Goal: Check status: Check status

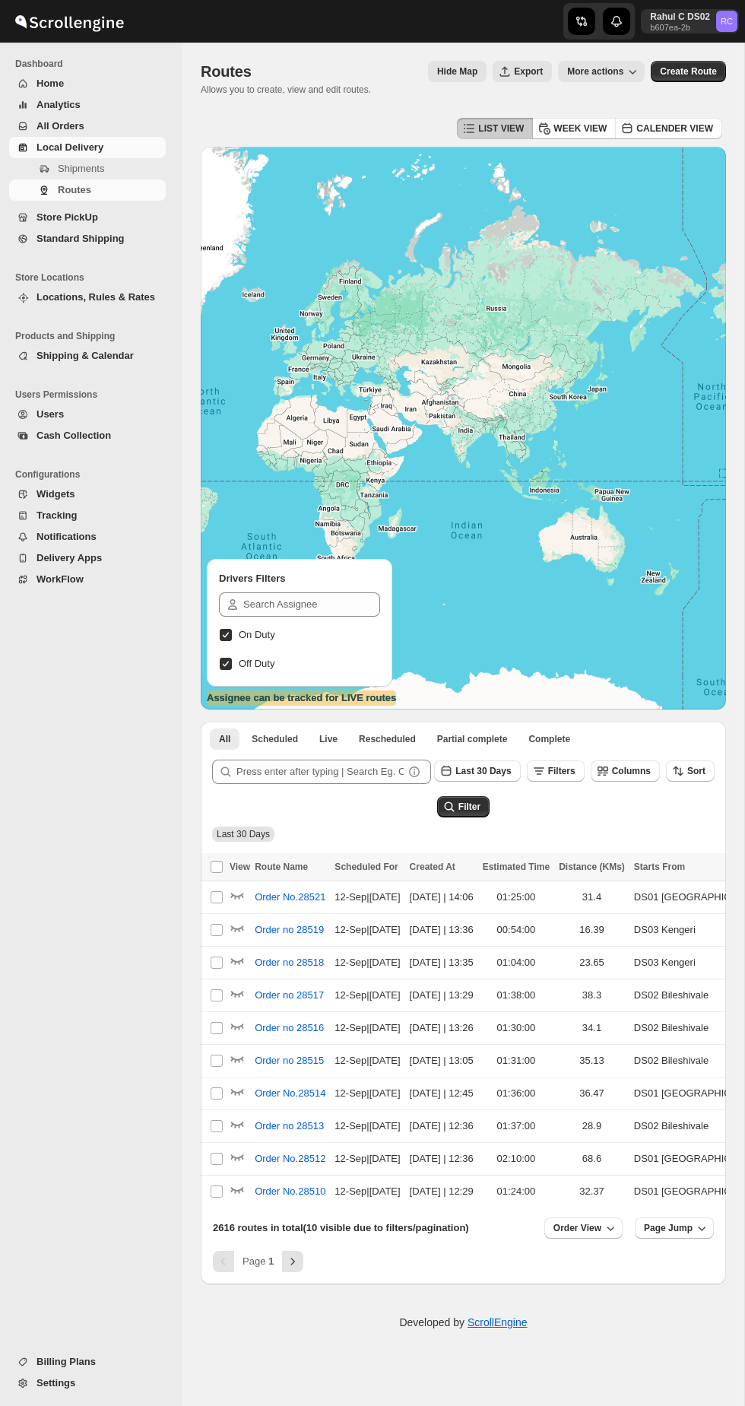
click at [65, 169] on span "Shipments" at bounding box center [81, 168] width 46 height 11
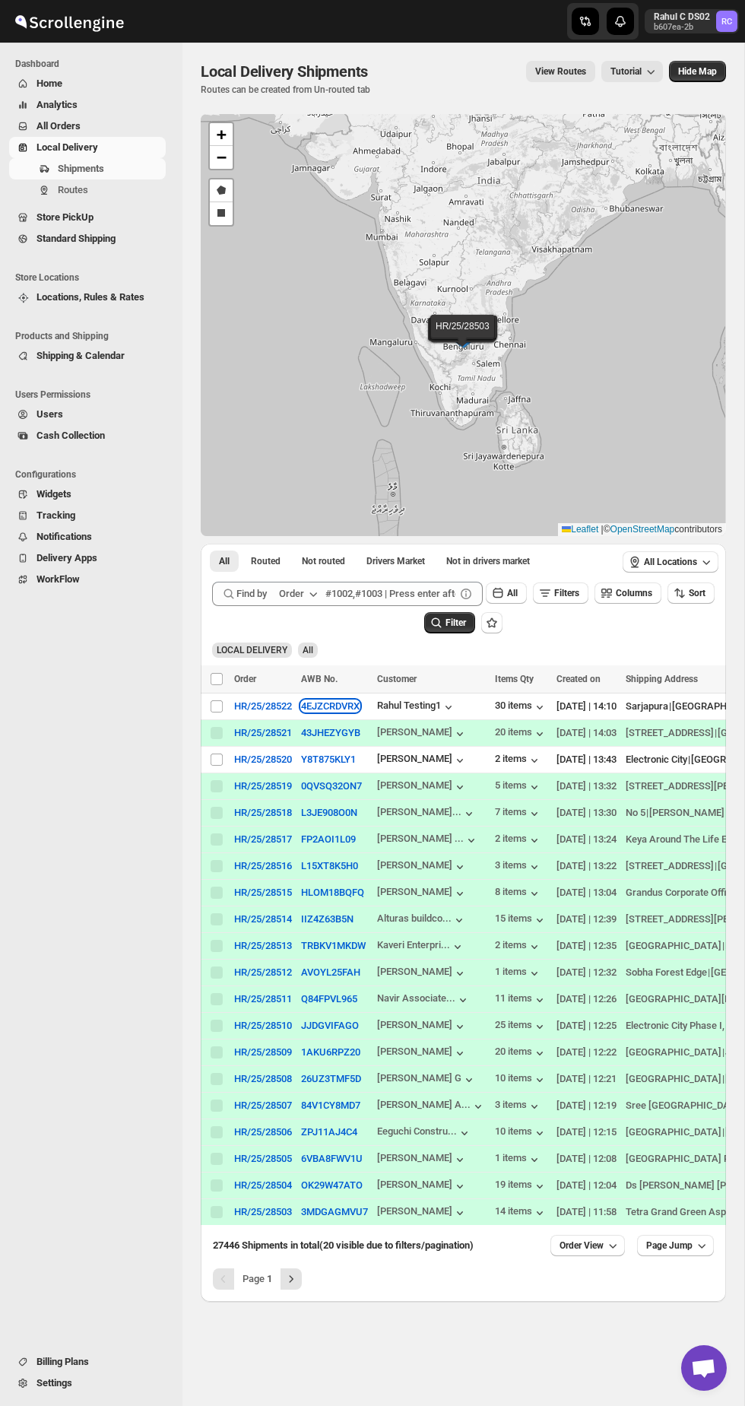
click at [357, 712] on button "4EJZCRDVRX" at bounding box center [330, 706] width 59 height 11
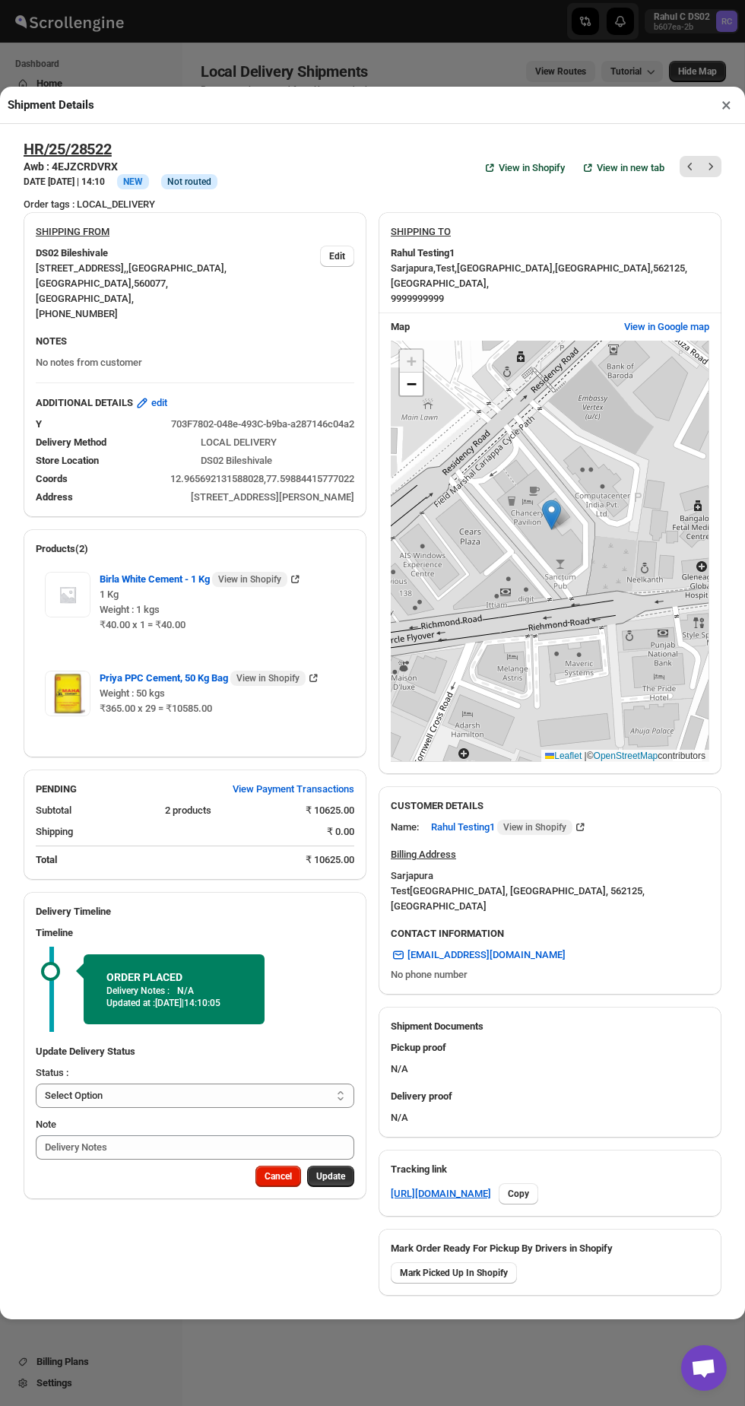
click at [722, 97] on button "×" at bounding box center [727, 104] width 22 height 21
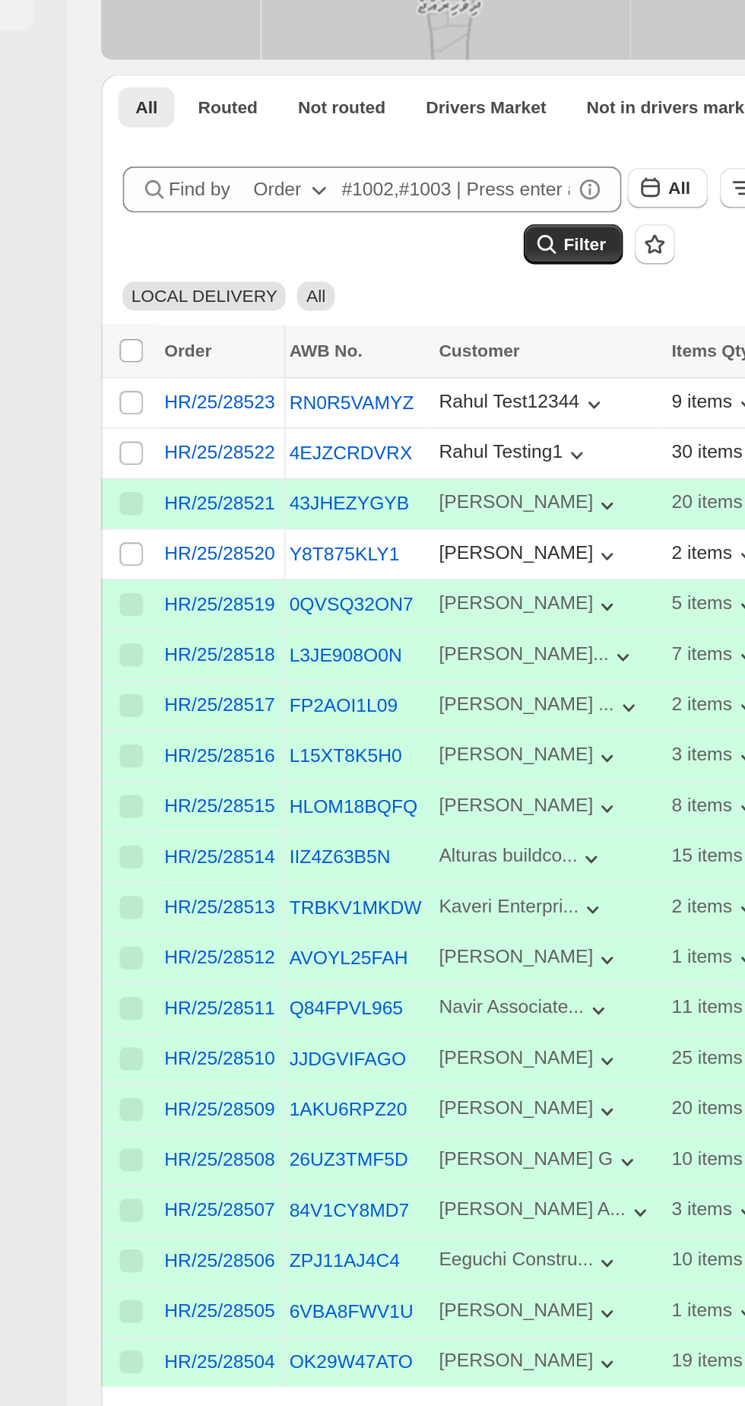
scroll to position [75, 0]
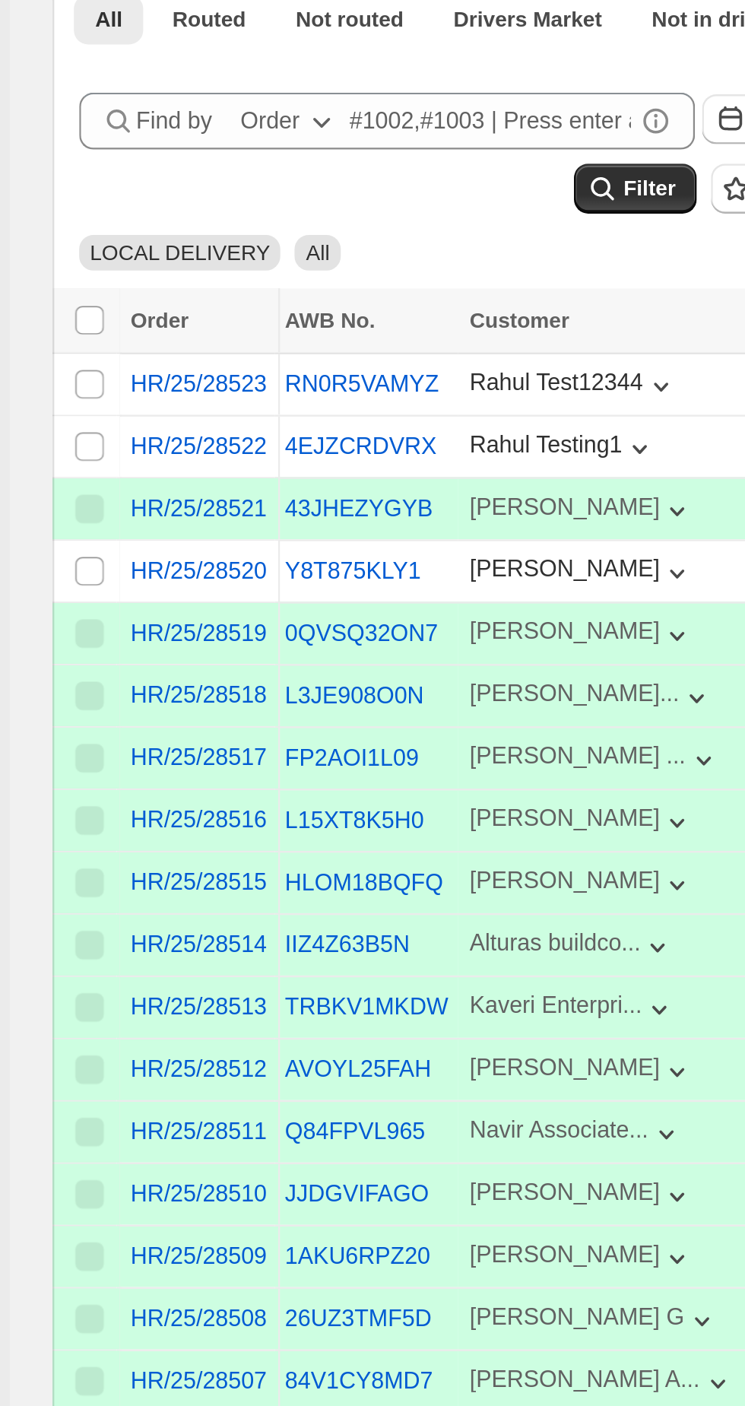
click at [335, 650] on div "RN0R5VAMYZ" at bounding box center [335, 642] width 70 height 15
click at [256, 648] on div "HR/25/28523" at bounding box center [263, 642] width 59 height 11
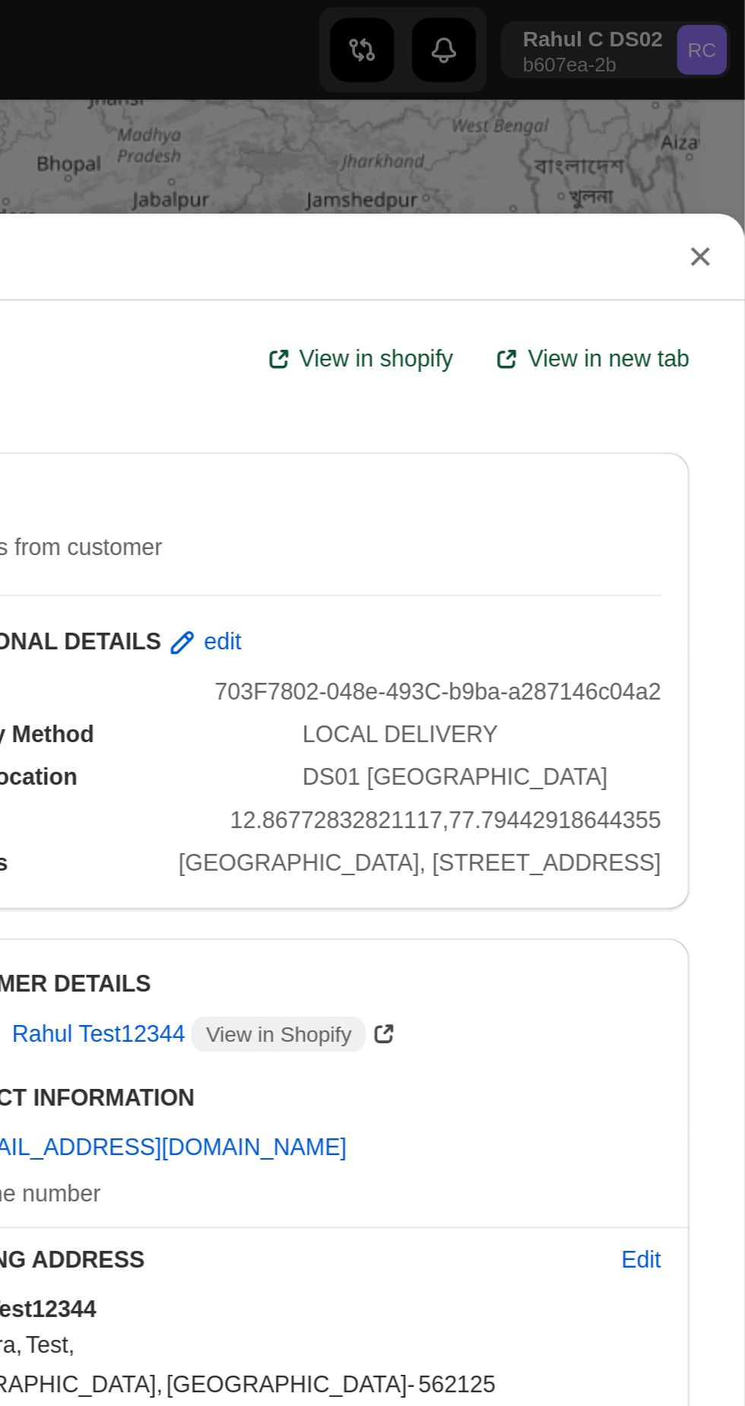
click at [720, 99] on button "×" at bounding box center [726, 109] width 23 height 21
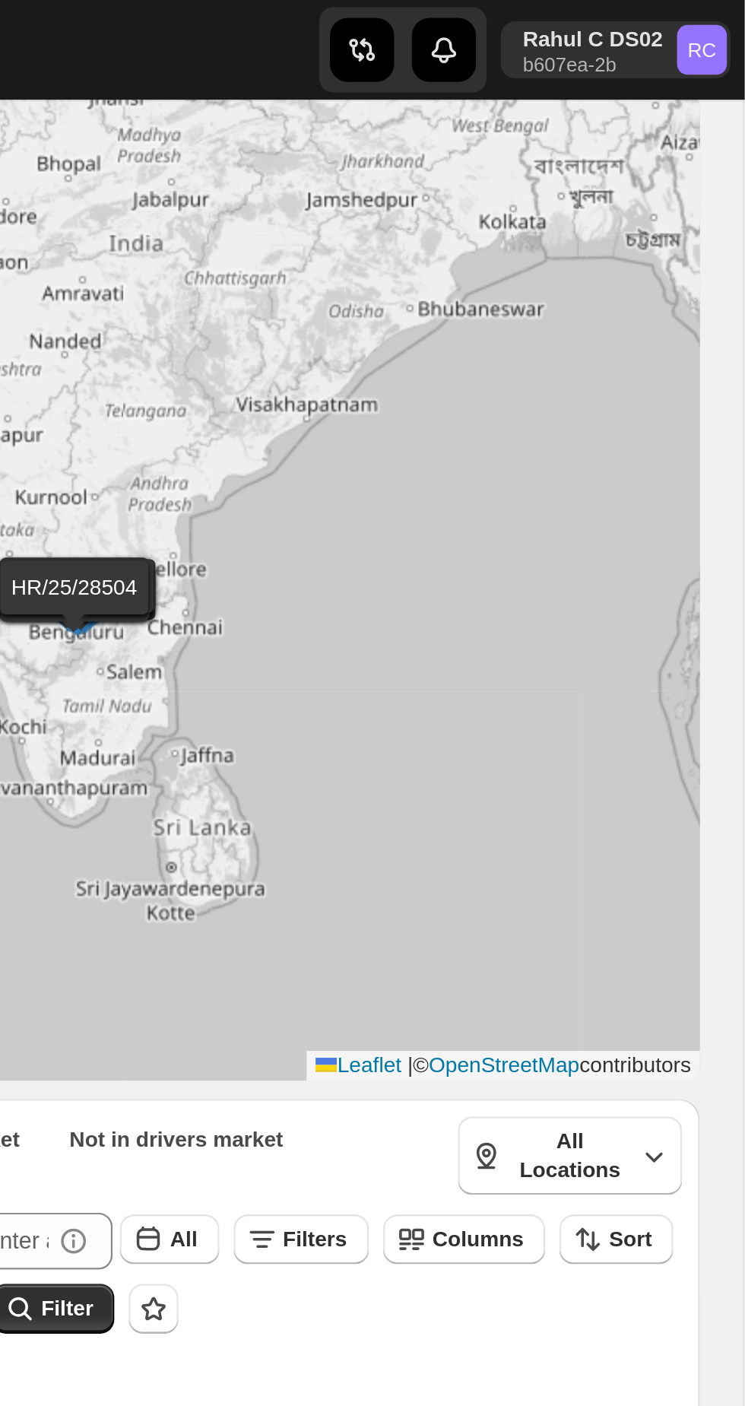
click at [720, 77] on div "HR/25/28523 HR/25/28522 HR/25/28521 HR/25/28520 HR/25/28519 HR/25/28518 HR/25/2…" at bounding box center [464, 251] width 526 height 422
